Goal: Information Seeking & Learning: Check status

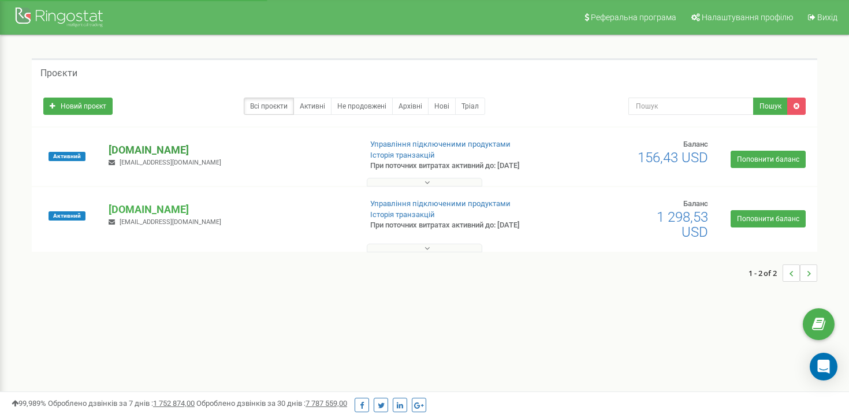
click at [165, 148] on p "[DOMAIN_NAME]" at bounding box center [230, 150] width 243 height 15
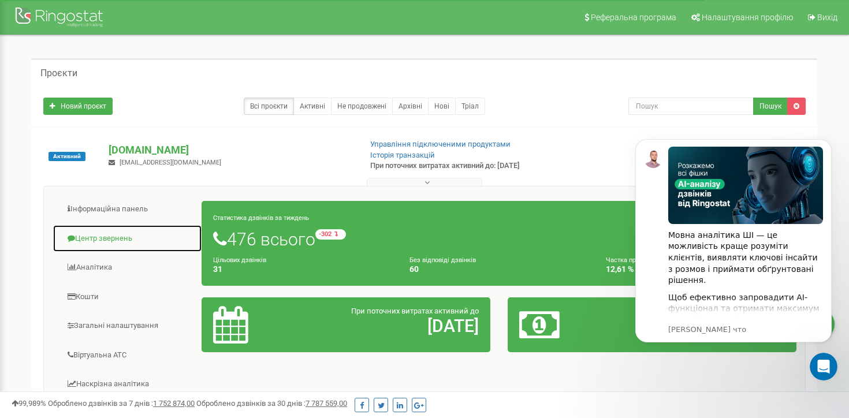
click at [110, 236] on link "Центр звернень" at bounding box center [128, 239] width 150 height 28
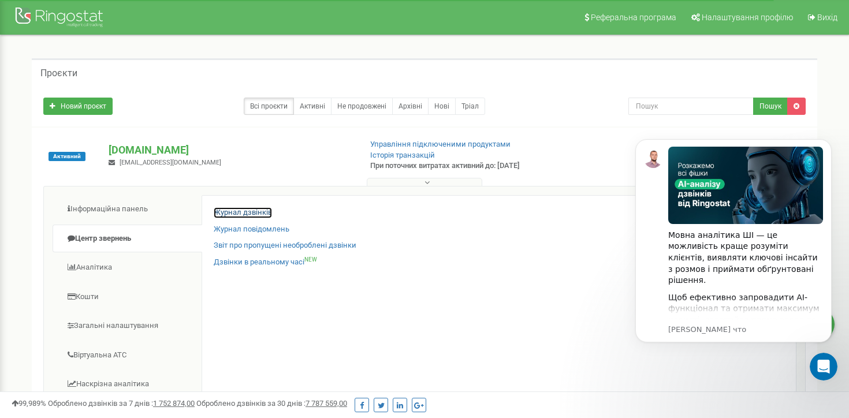
click at [248, 208] on link "Журнал дзвінків" at bounding box center [243, 212] width 58 height 11
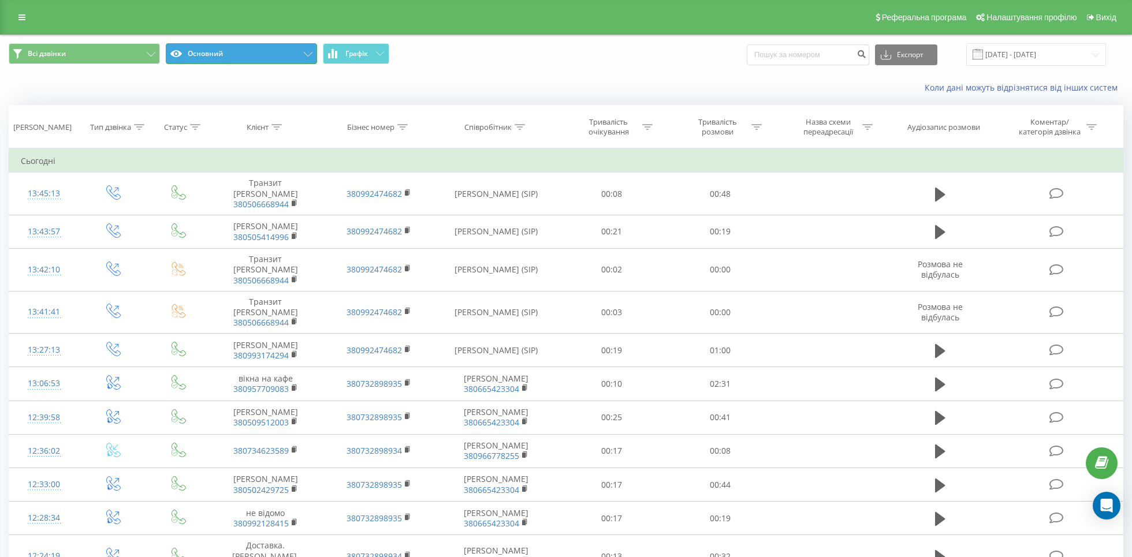
click at [304, 49] on button "Основний" at bounding box center [241, 53] width 151 height 21
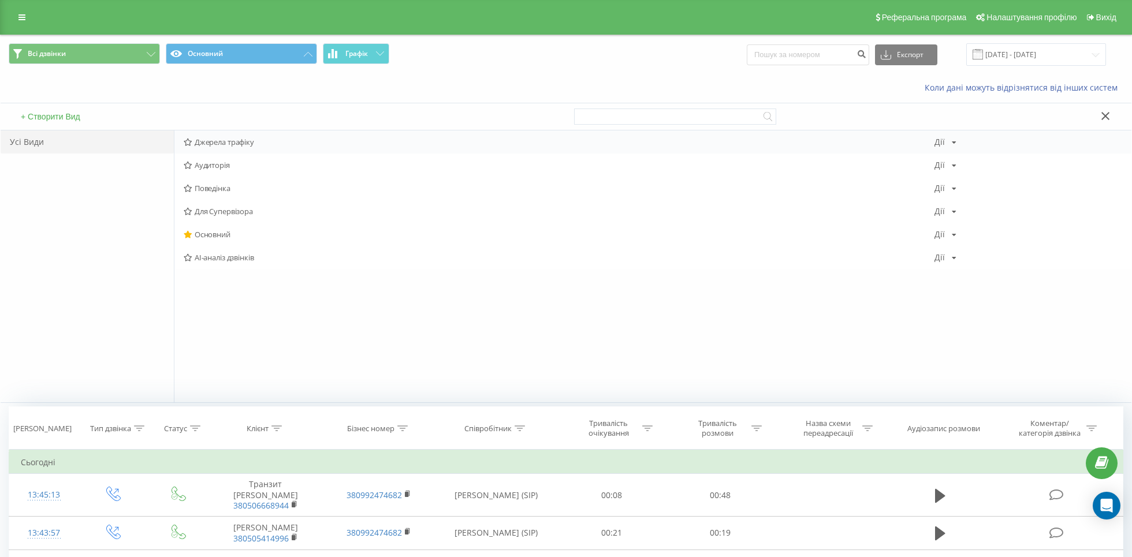
click at [266, 136] on div "Джерела трафіку Дії Редагувати Копіювати Видалити За замовчуванням Поділитися" at bounding box center [652, 142] width 957 height 23
click at [237, 140] on span "Джерела трафіку" at bounding box center [559, 142] width 751 height 8
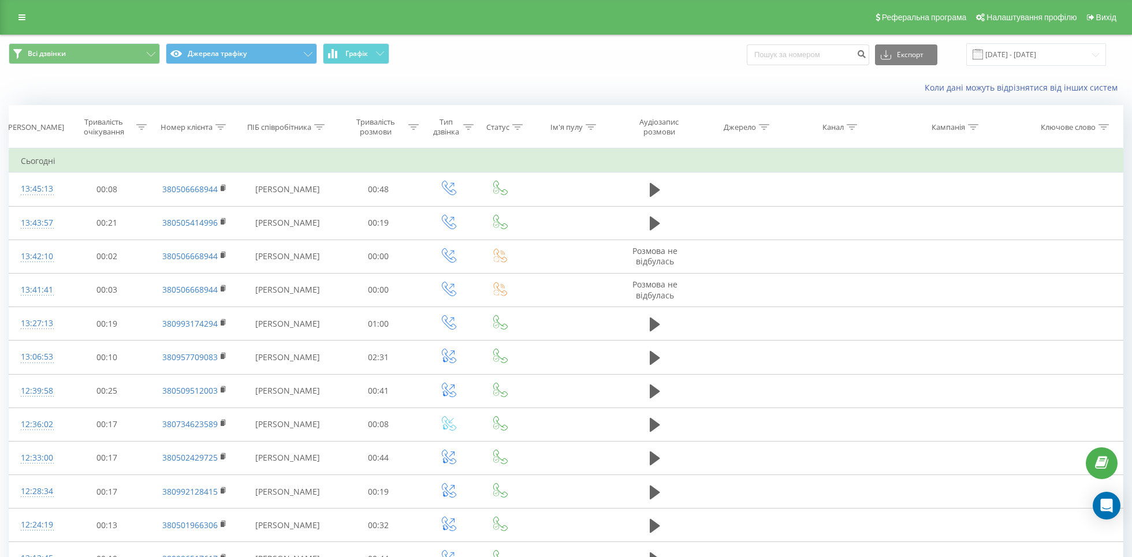
click at [848, 120] on th "Канал" at bounding box center [835, 127] width 93 height 43
click at [849, 124] on icon at bounding box center [852, 127] width 10 height 6
click at [828, 204] on input "text" at bounding box center [836, 210] width 102 height 20
type input "cpc"
click at [848, 232] on span "OK" at bounding box center [860, 232] width 32 height 18
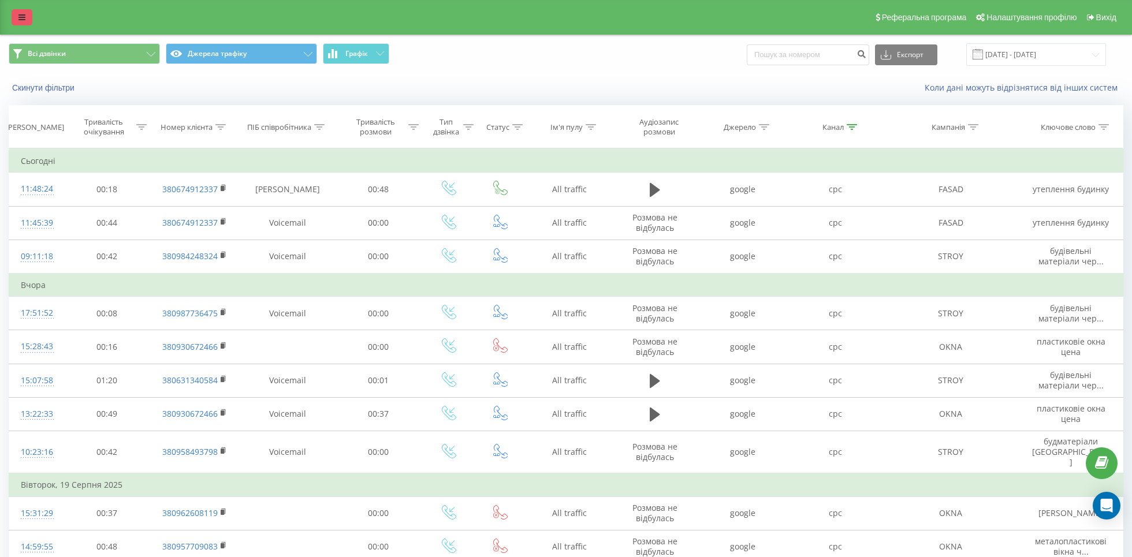
click at [28, 25] on link at bounding box center [22, 17] width 21 height 16
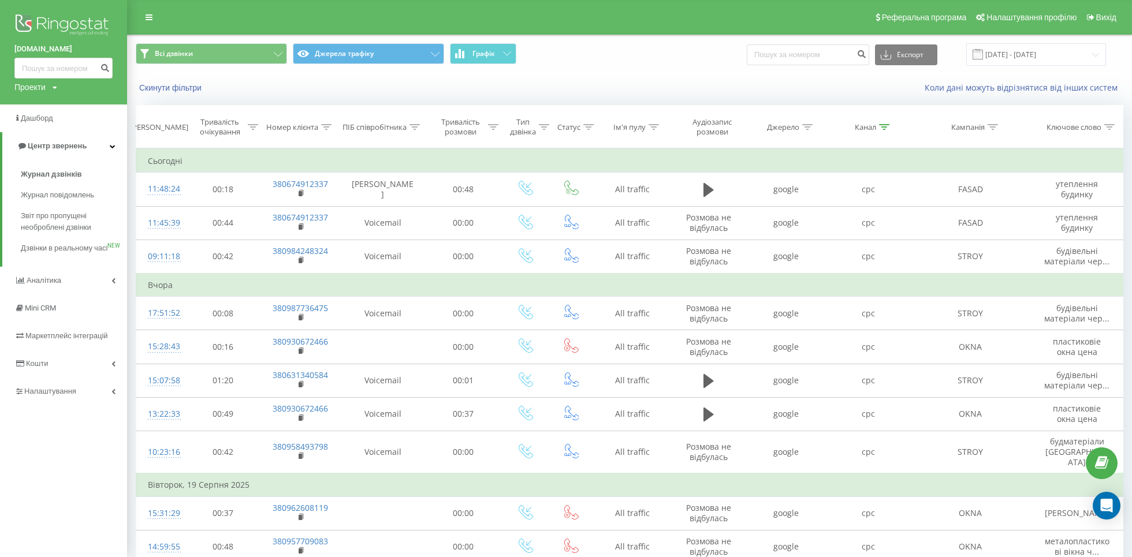
click at [39, 85] on div "Проекти" at bounding box center [29, 87] width 31 height 12
click at [45, 101] on link "[DOMAIN_NAME]" at bounding box center [52, 104] width 56 height 9
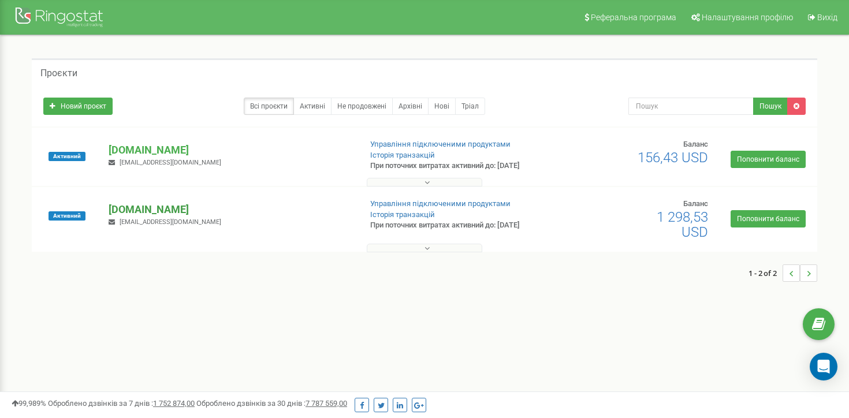
click at [125, 210] on p "[DOMAIN_NAME]" at bounding box center [230, 209] width 243 height 15
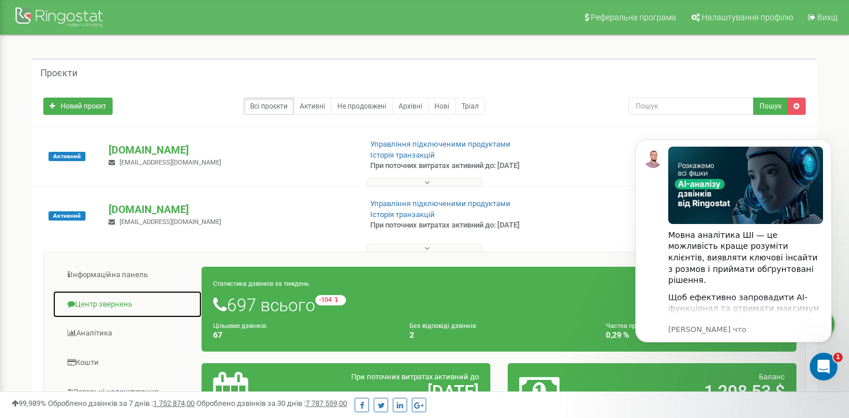
click at [109, 302] on link "Центр звернень" at bounding box center [128, 304] width 150 height 28
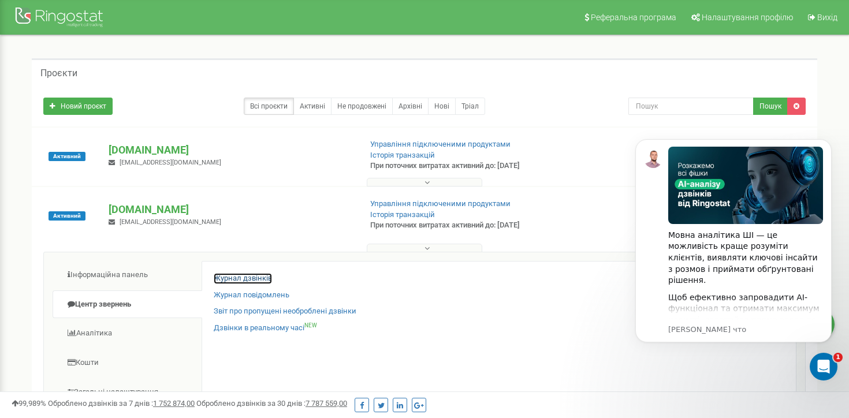
click at [254, 279] on link "Журнал дзвінків" at bounding box center [243, 278] width 58 height 11
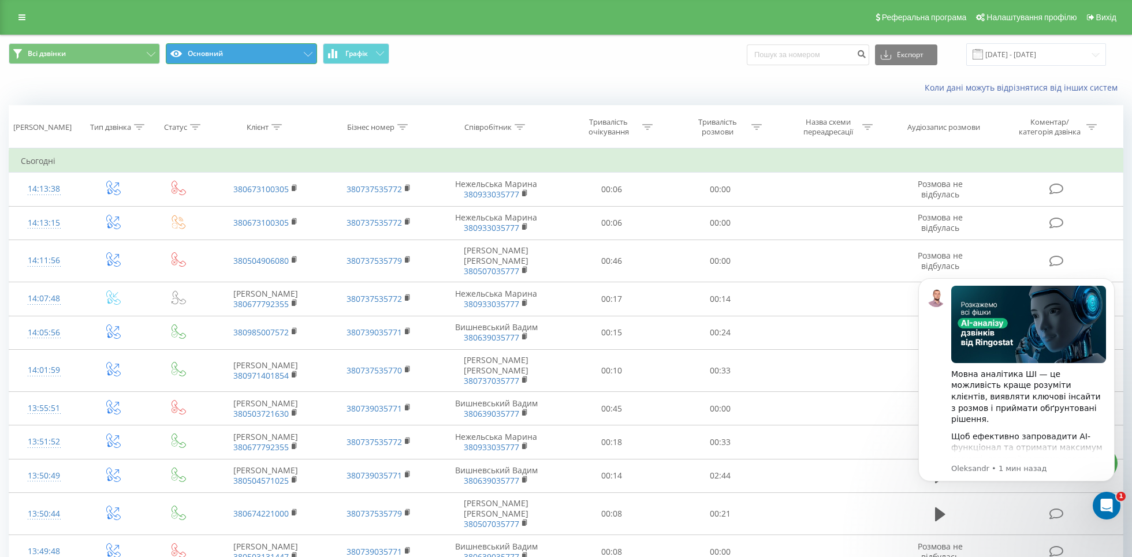
click at [307, 50] on button "Основний" at bounding box center [241, 53] width 151 height 21
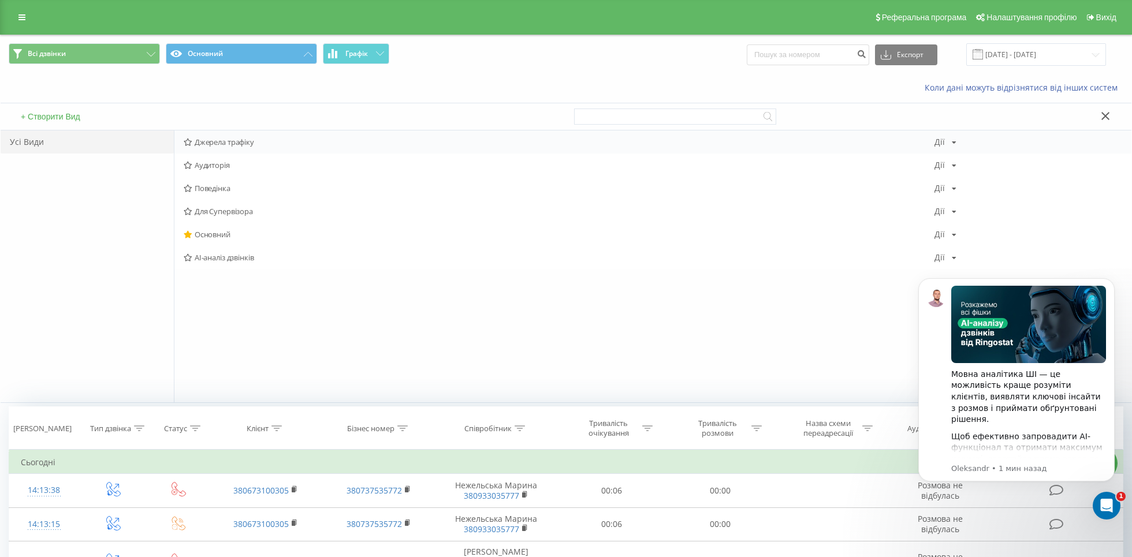
click at [252, 146] on span "Джерела трафіку" at bounding box center [559, 142] width 751 height 8
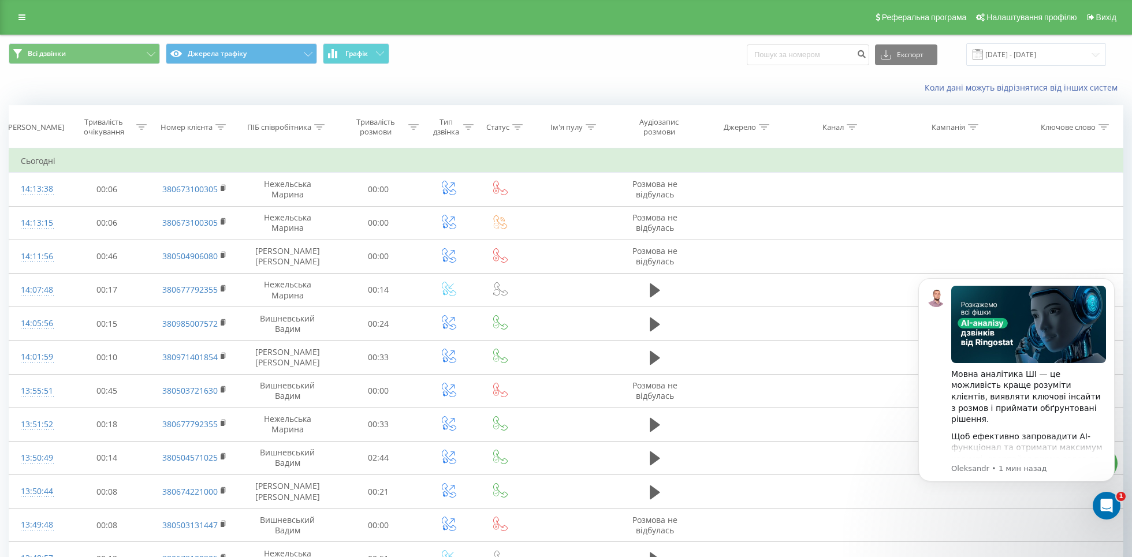
click at [834, 123] on div "Канал" at bounding box center [832, 127] width 21 height 10
click at [830, 212] on input "text" at bounding box center [836, 210] width 102 height 20
type input "cpc"
click at [860, 231] on span "OK" at bounding box center [860, 232] width 32 height 18
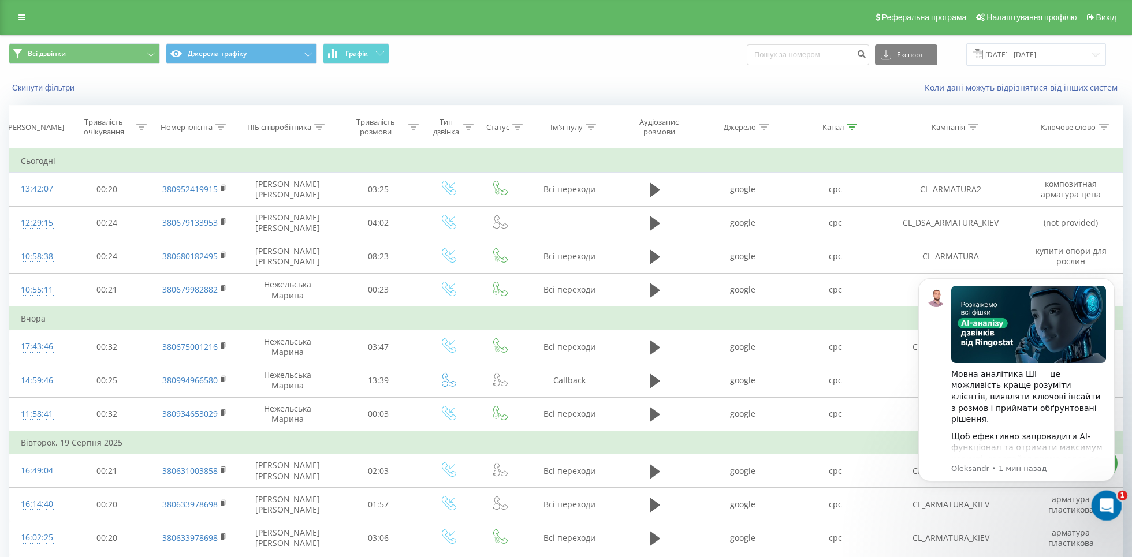
click at [1109, 509] on icon "Открыть службу сообщений Intercom" at bounding box center [1105, 504] width 19 height 19
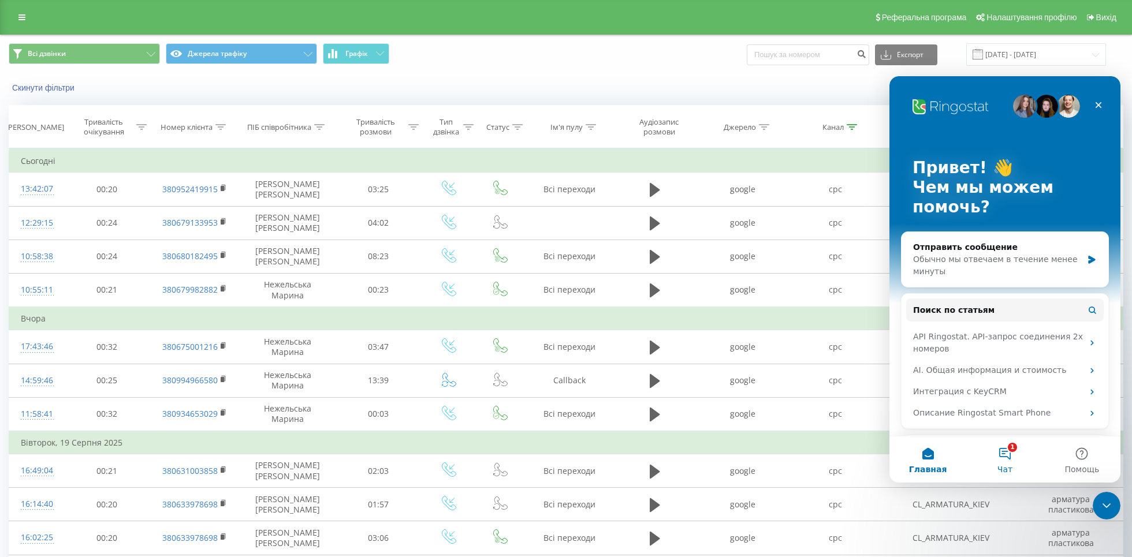
click at [1010, 463] on button "1 Чат" at bounding box center [1004, 460] width 77 height 46
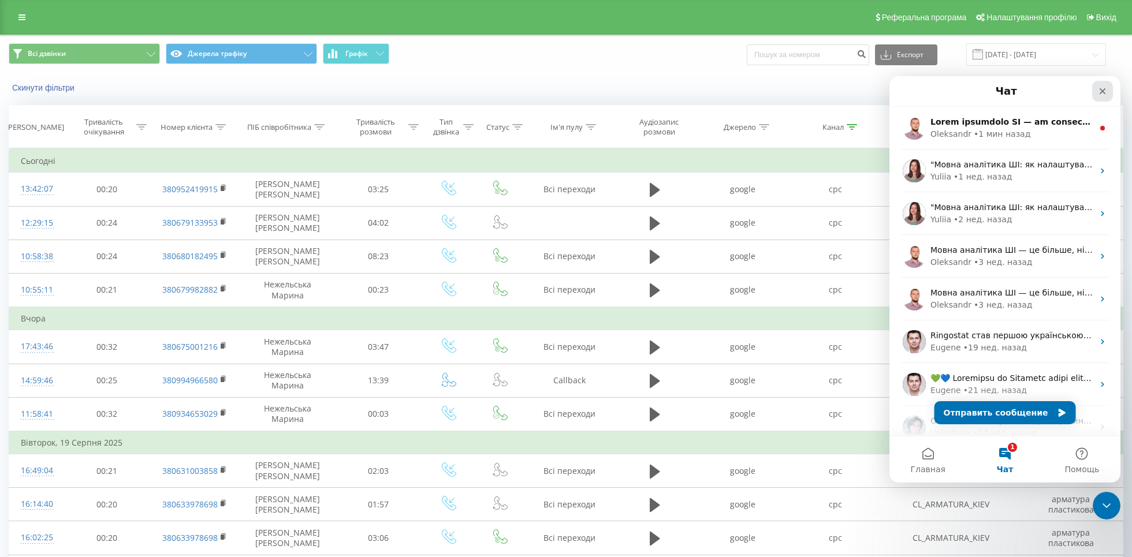
click at [1103, 92] on icon "Закрыть" at bounding box center [1103, 91] width 6 height 6
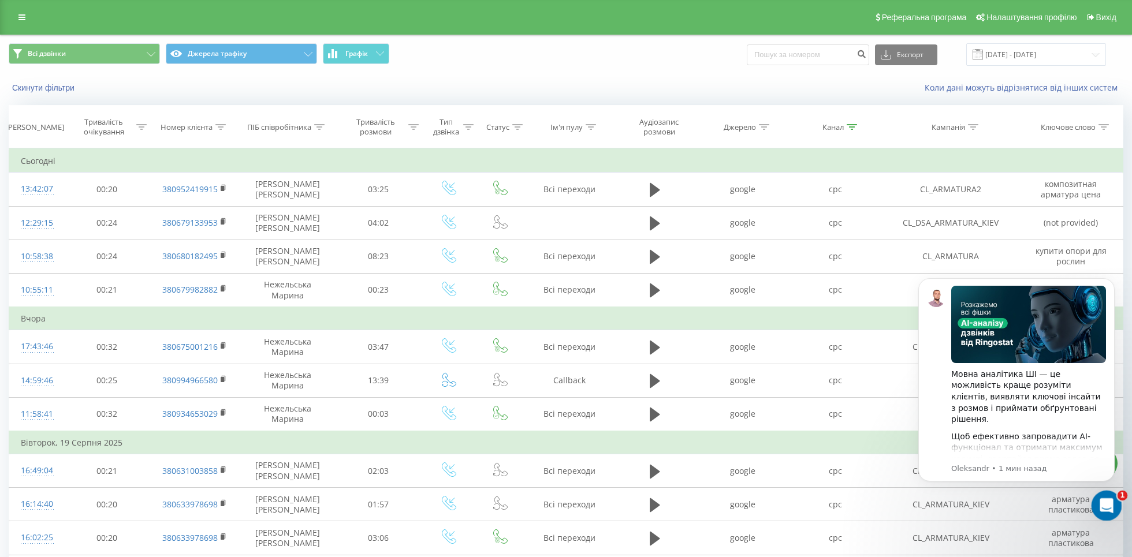
click at [1107, 501] on icon "Открыть службу сообщений Intercom" at bounding box center [1105, 504] width 19 height 19
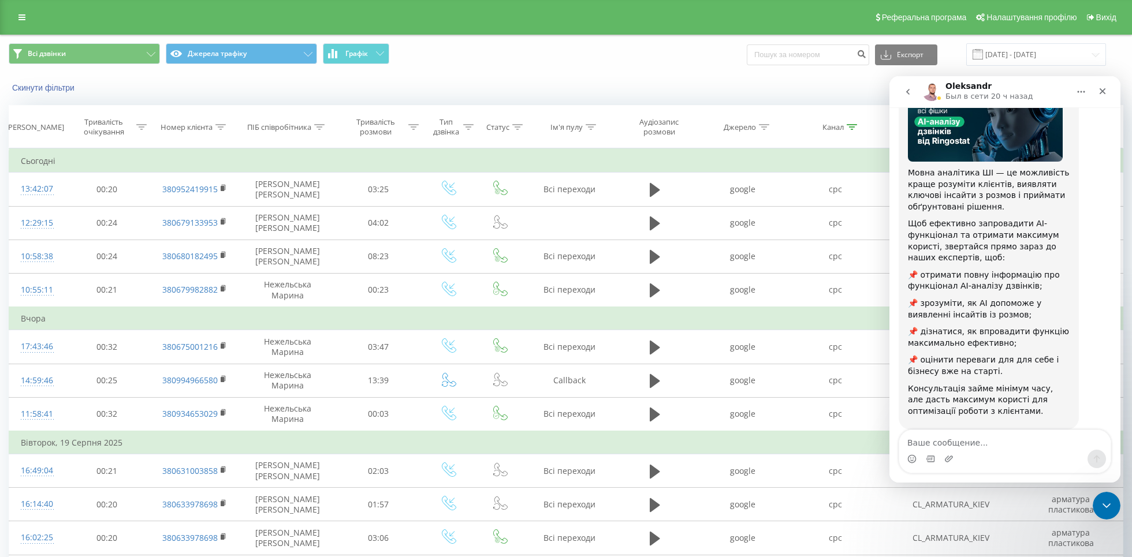
scroll to position [125, 0]
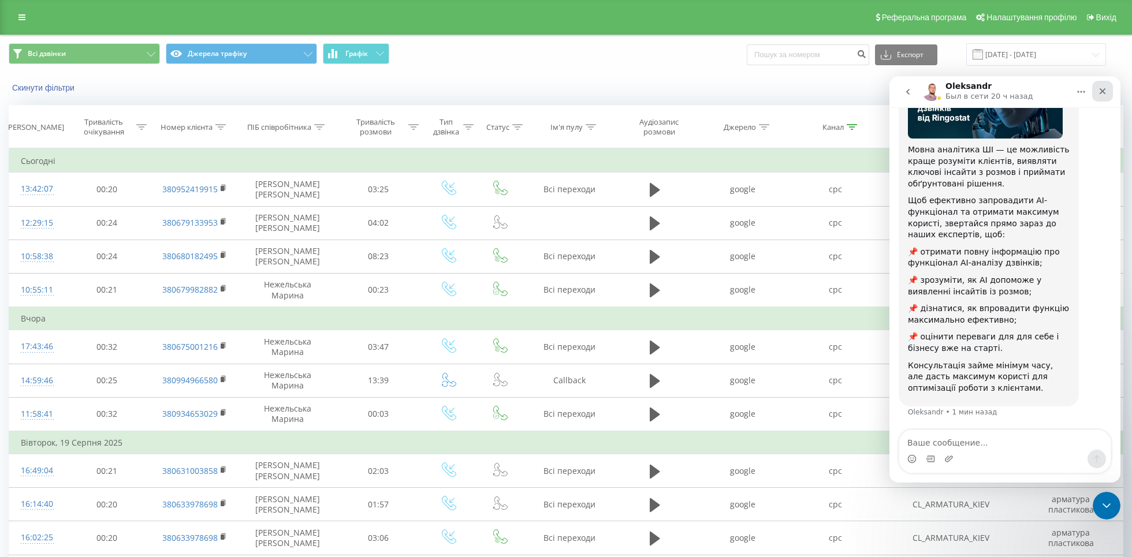
click at [1100, 92] on icon "Закрыть" at bounding box center [1102, 91] width 9 height 9
